Goal: Complete application form

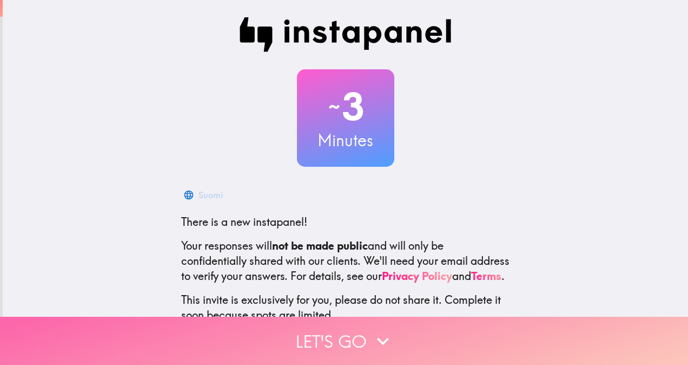
click at [357, 335] on button "Let's go" at bounding box center [344, 340] width 688 height 48
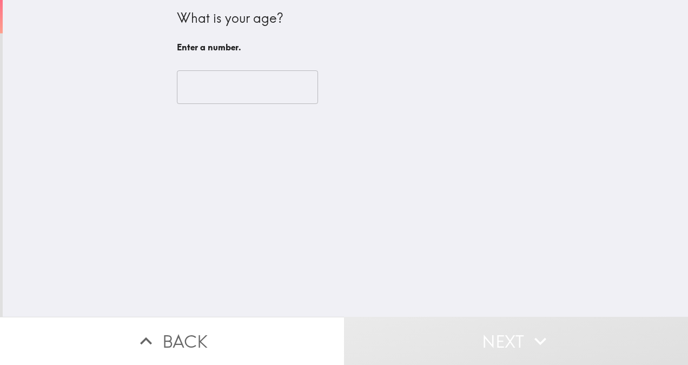
click at [241, 100] on input "number" at bounding box center [247, 87] width 141 height 34
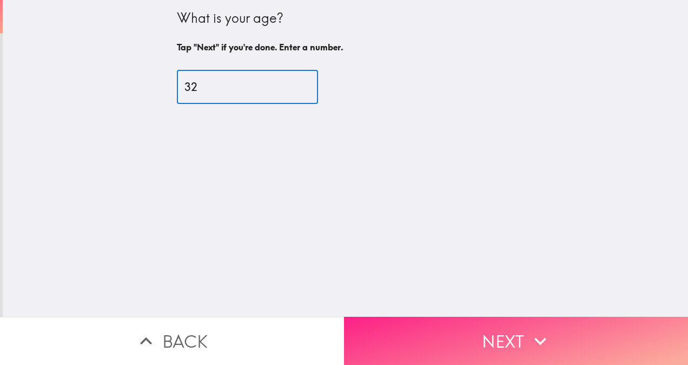
type input "32"
click at [466, 327] on button "Next" at bounding box center [516, 340] width 344 height 48
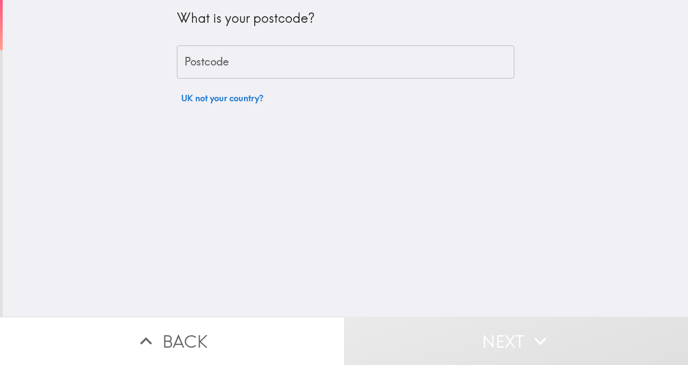
click at [243, 69] on input "Postcode" at bounding box center [346, 62] width 338 height 34
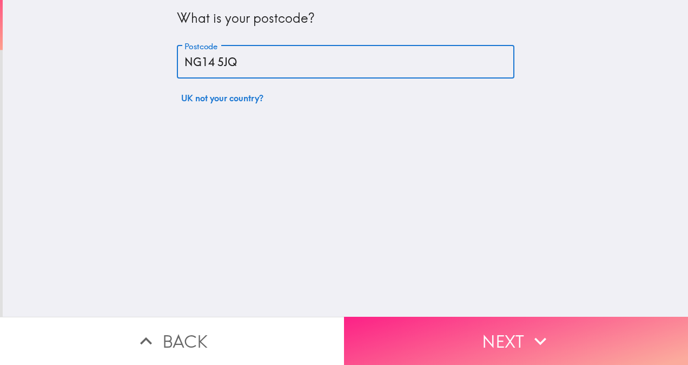
type input "NG14 5JQ"
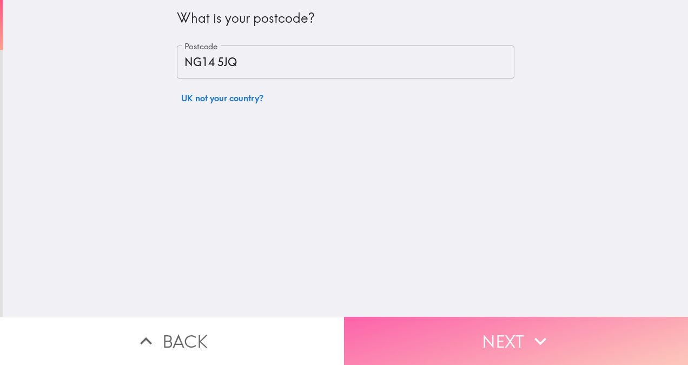
click at [469, 340] on button "Next" at bounding box center [516, 340] width 344 height 48
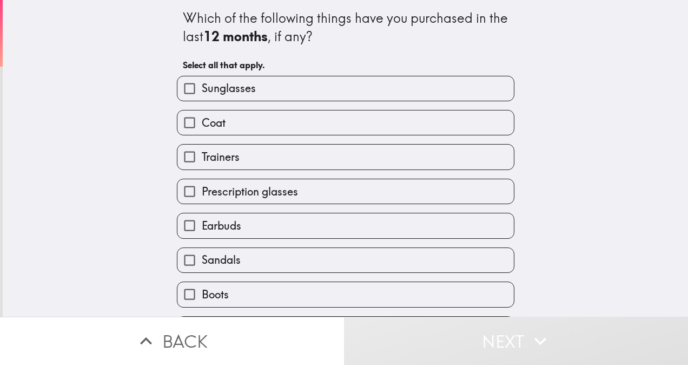
click at [388, 237] on label "Earbuds" at bounding box center [345, 225] width 336 height 24
click at [202, 237] on input "Earbuds" at bounding box center [189, 225] width 24 height 24
checkbox input "true"
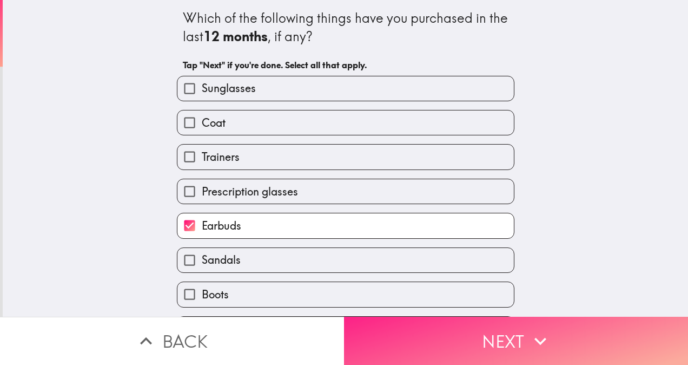
click at [426, 329] on button "Next" at bounding box center [516, 340] width 344 height 48
